Goal: Transaction & Acquisition: Download file/media

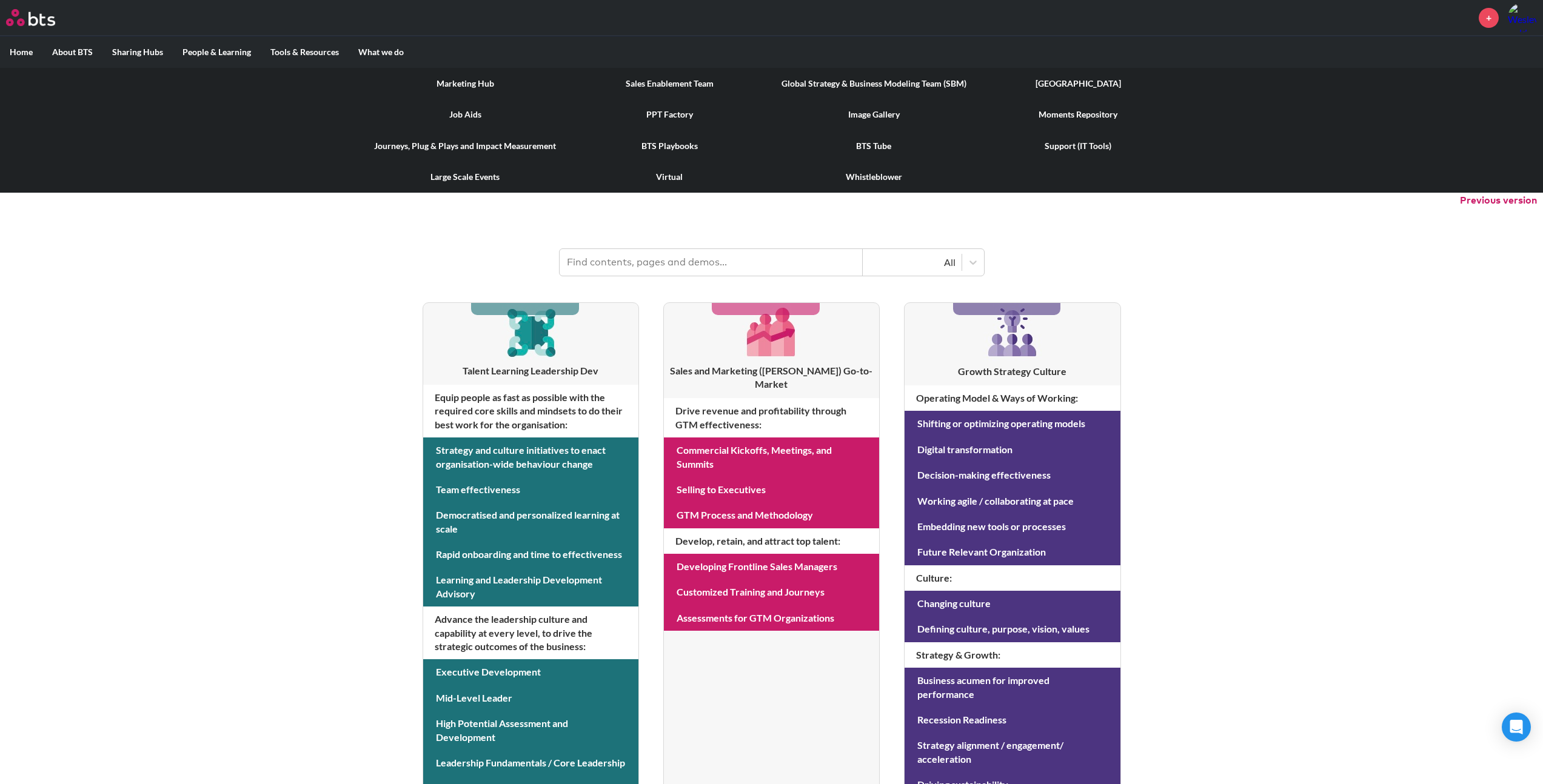
click at [875, 117] on link "Image Gallery" at bounding box center [874, 114] width 204 height 31
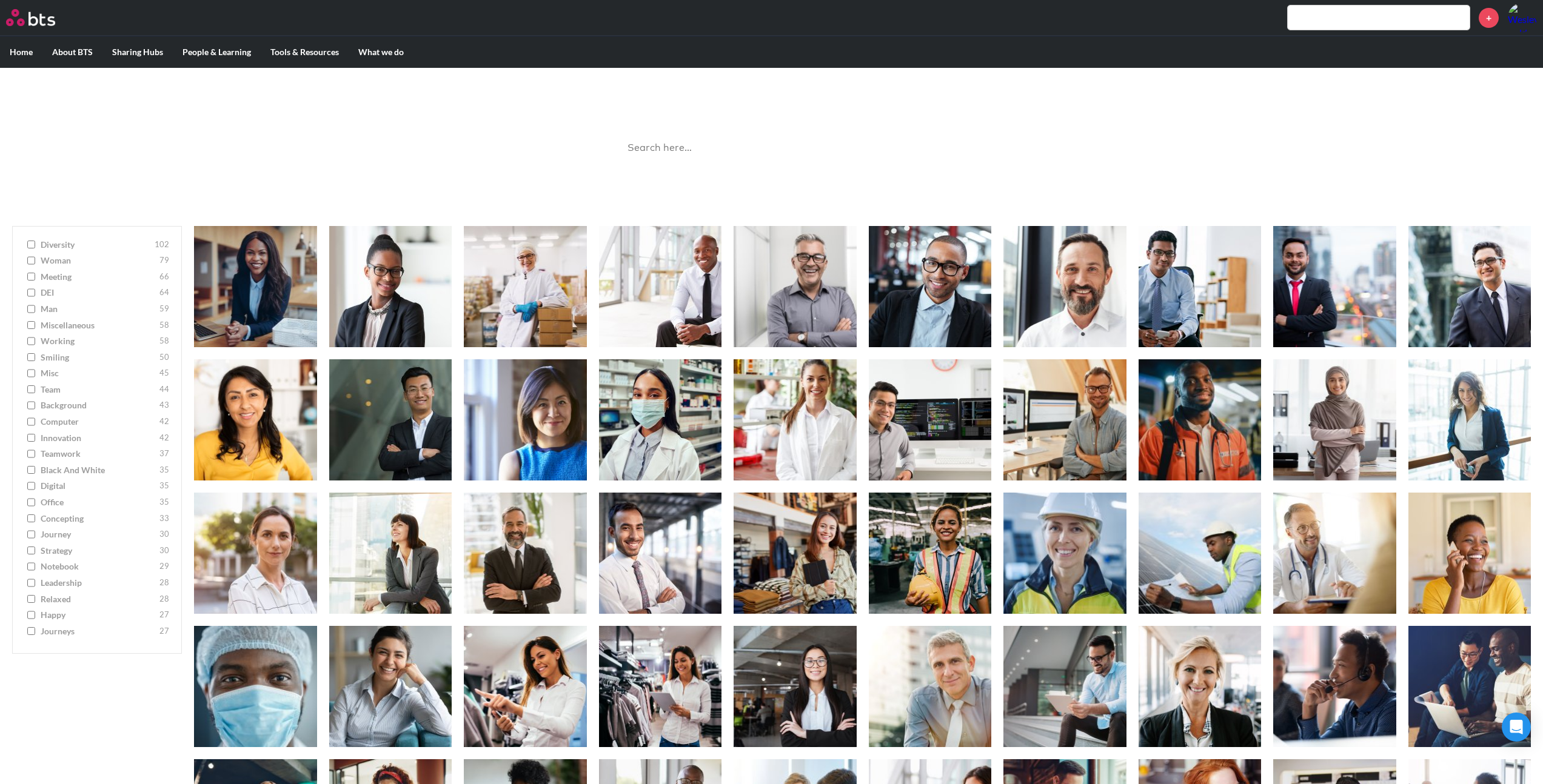
click at [667, 150] on input "search" at bounding box center [772, 148] width 303 height 32
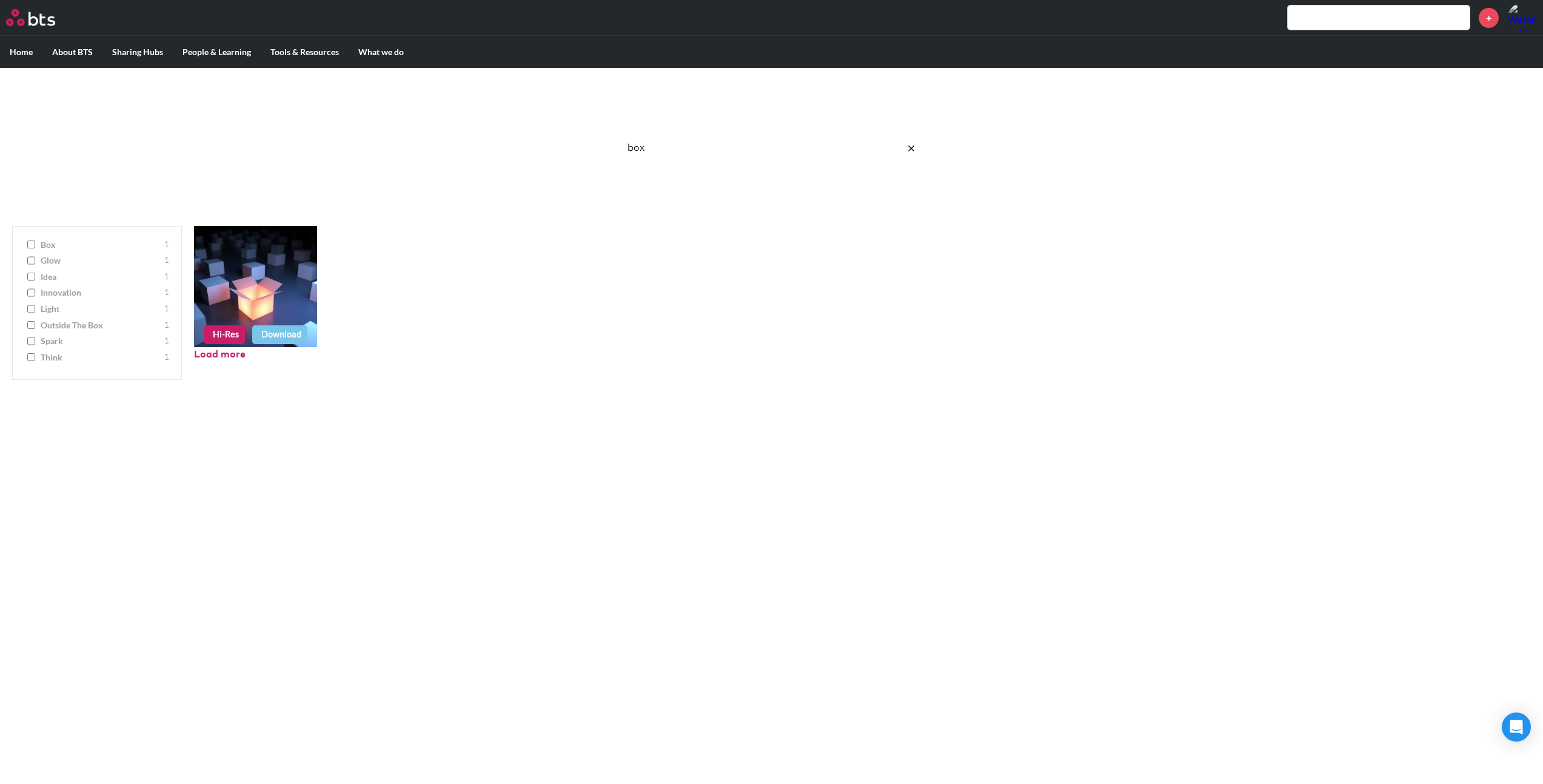
type input "box"
click at [265, 332] on link "Download" at bounding box center [280, 335] width 55 height 18
